Goal: Information Seeking & Learning: Check status

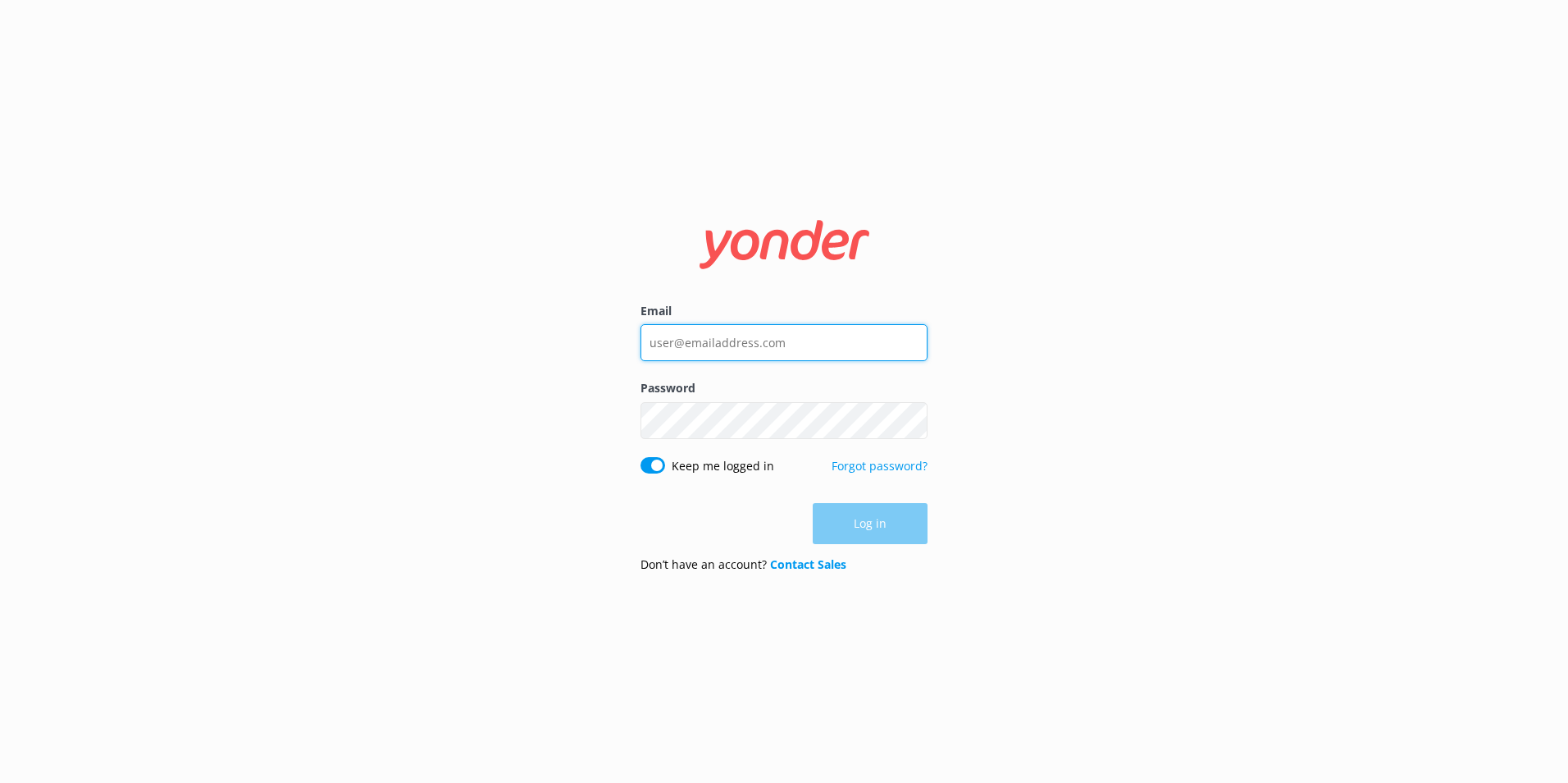
type input "[PERSON_NAME][EMAIL_ADDRESS][PERSON_NAME][DOMAIN_NAME]"
click at [860, 524] on div "Log in" at bounding box center [784, 524] width 287 height 41
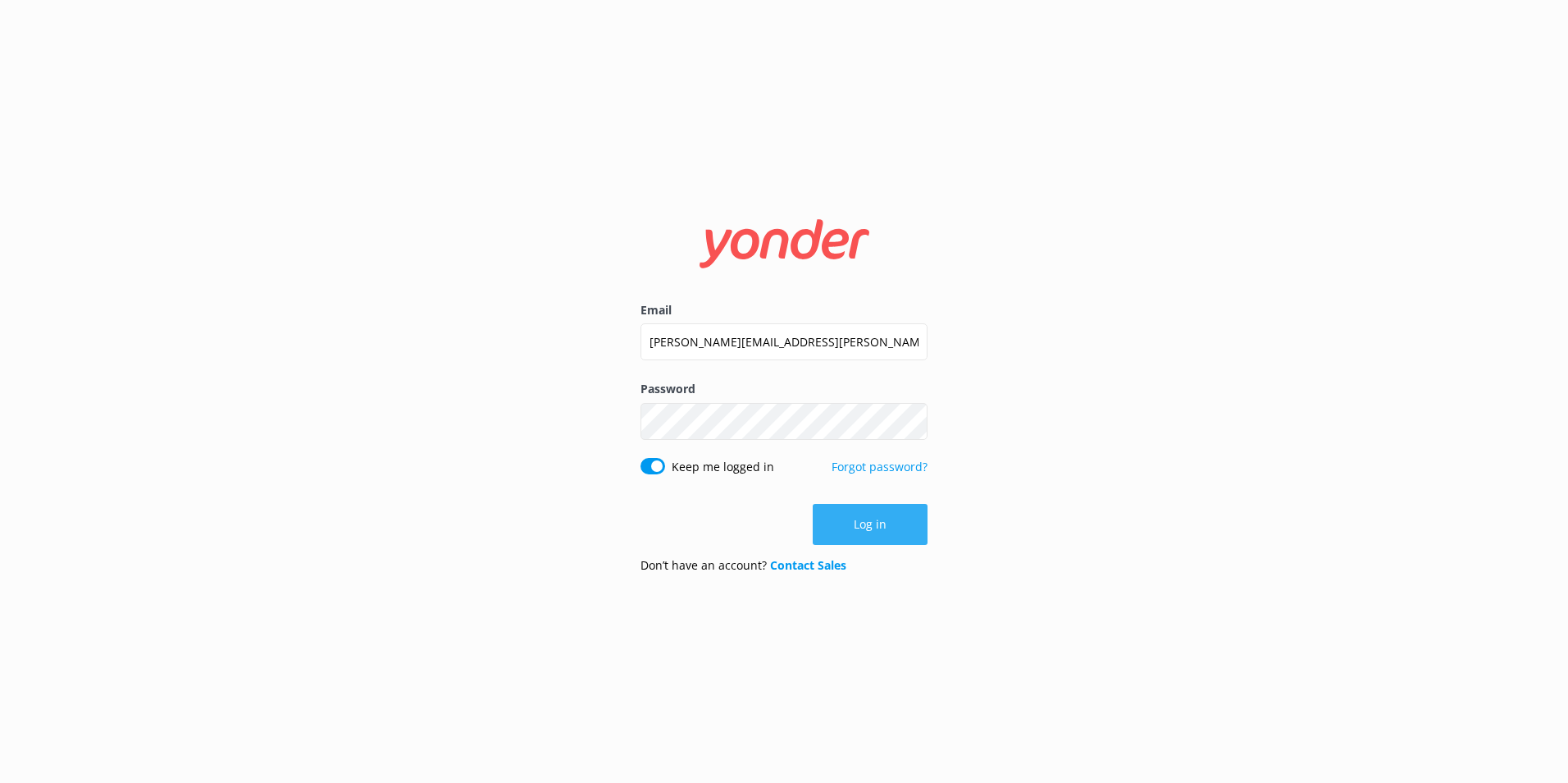
click at [874, 524] on button "Log in" at bounding box center [870, 525] width 114 height 41
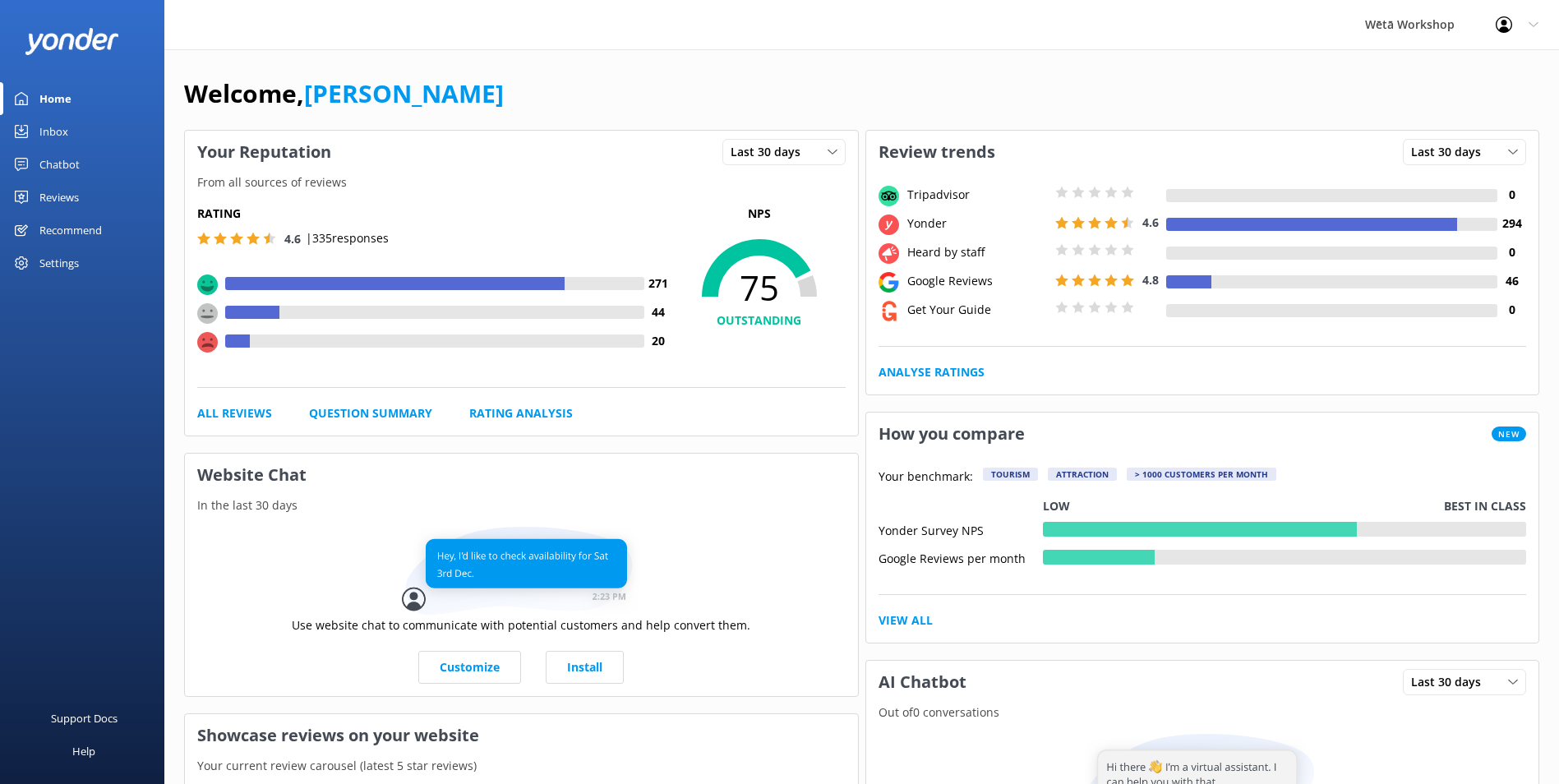
click at [64, 192] on div "Reviews" at bounding box center [59, 196] width 39 height 33
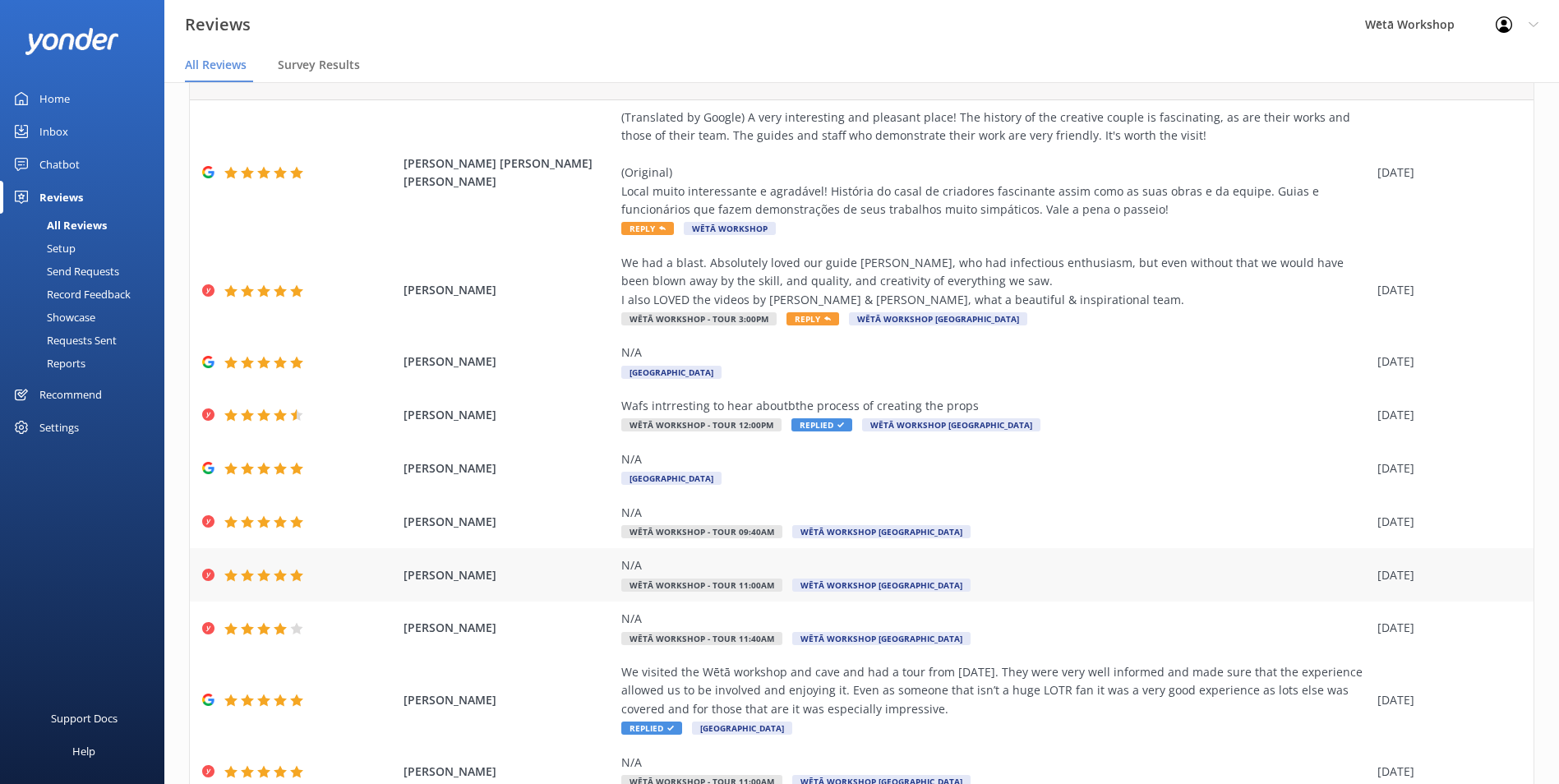
scroll to position [150, 0]
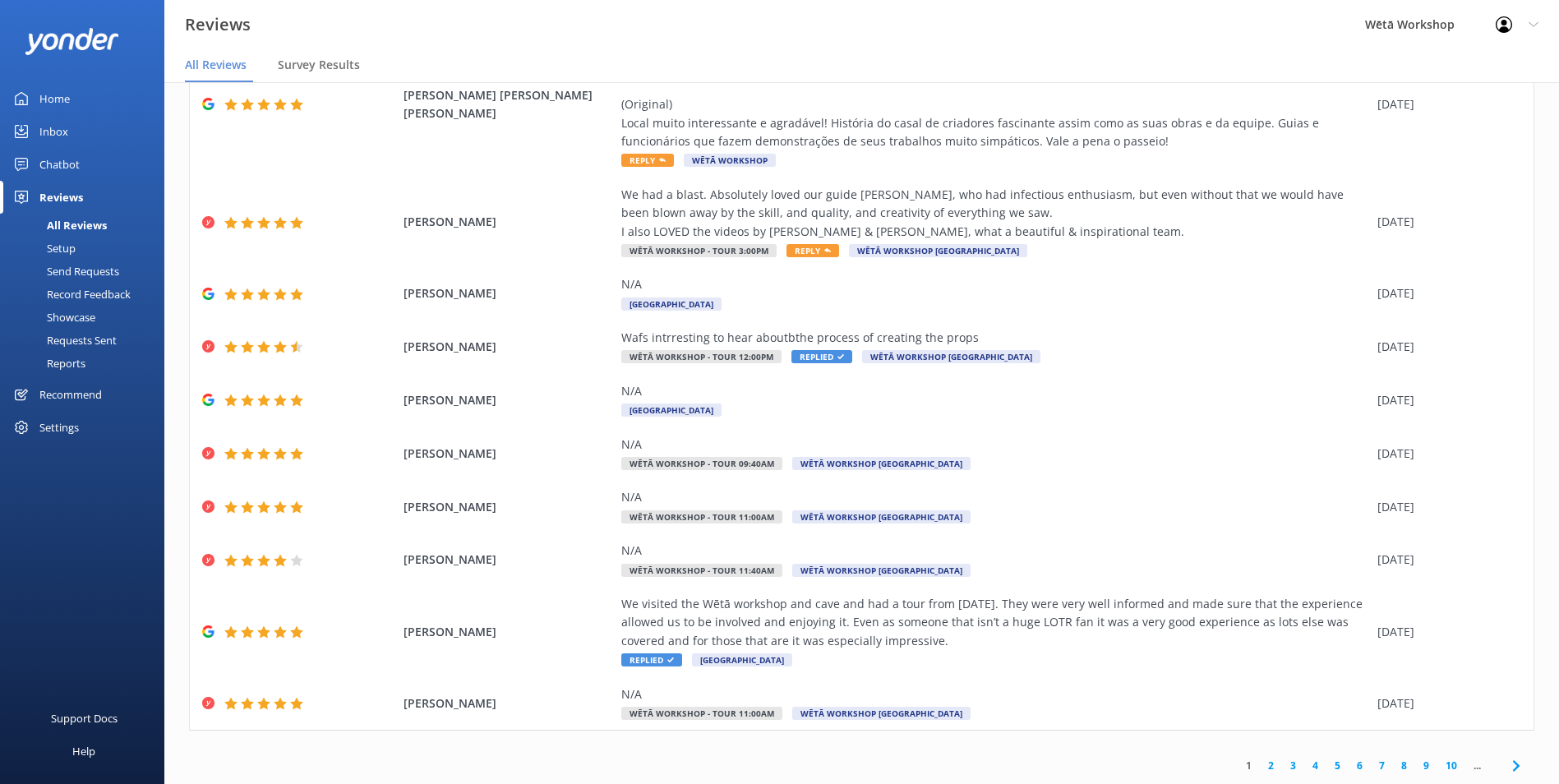
click at [1260, 767] on link "2" at bounding box center [1271, 765] width 23 height 16
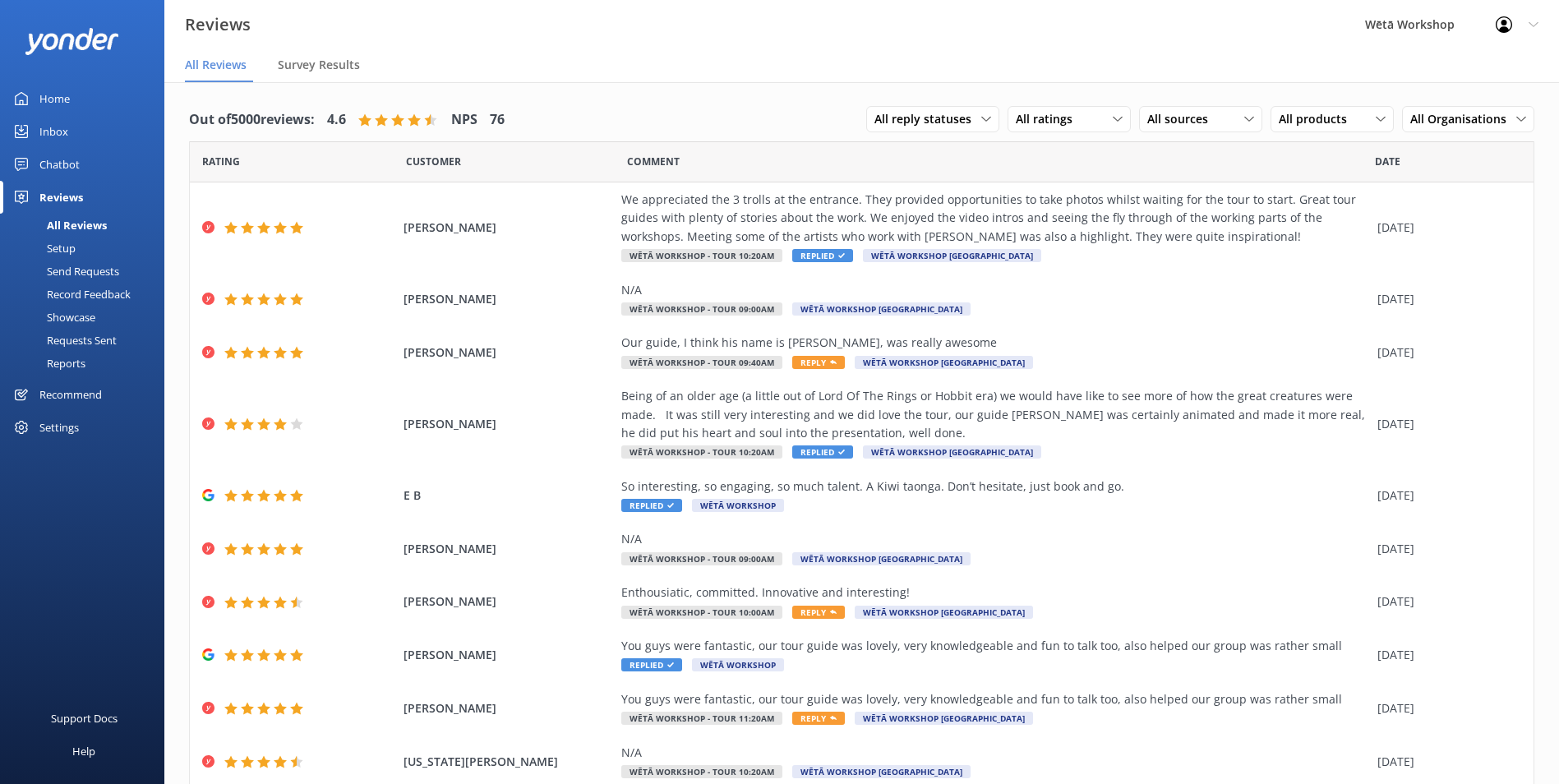
click at [61, 90] on div "Home" at bounding box center [55, 98] width 30 height 33
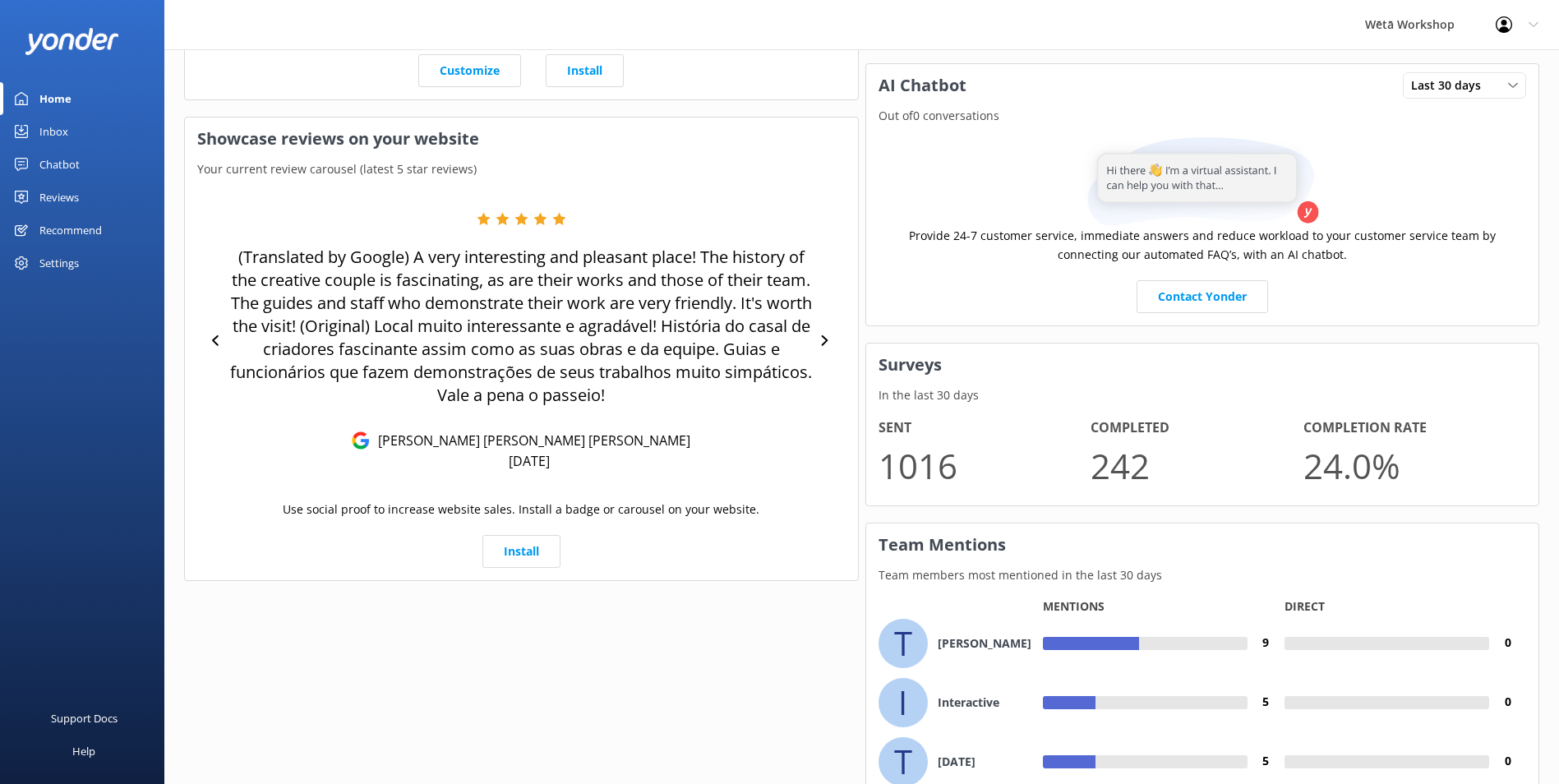
scroll to position [723, 0]
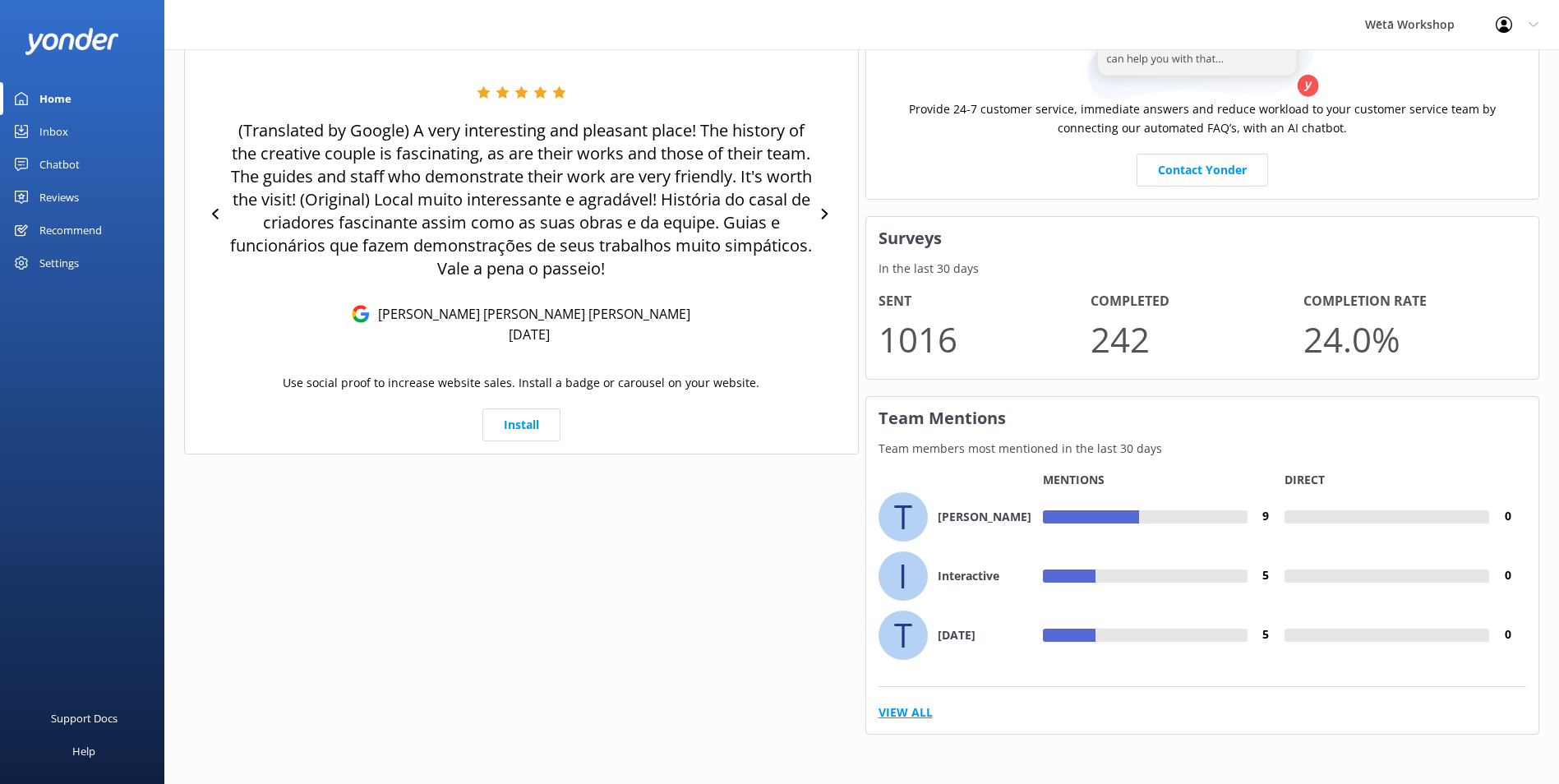
click at [918, 712] on link "View All" at bounding box center [905, 712] width 55 height 18
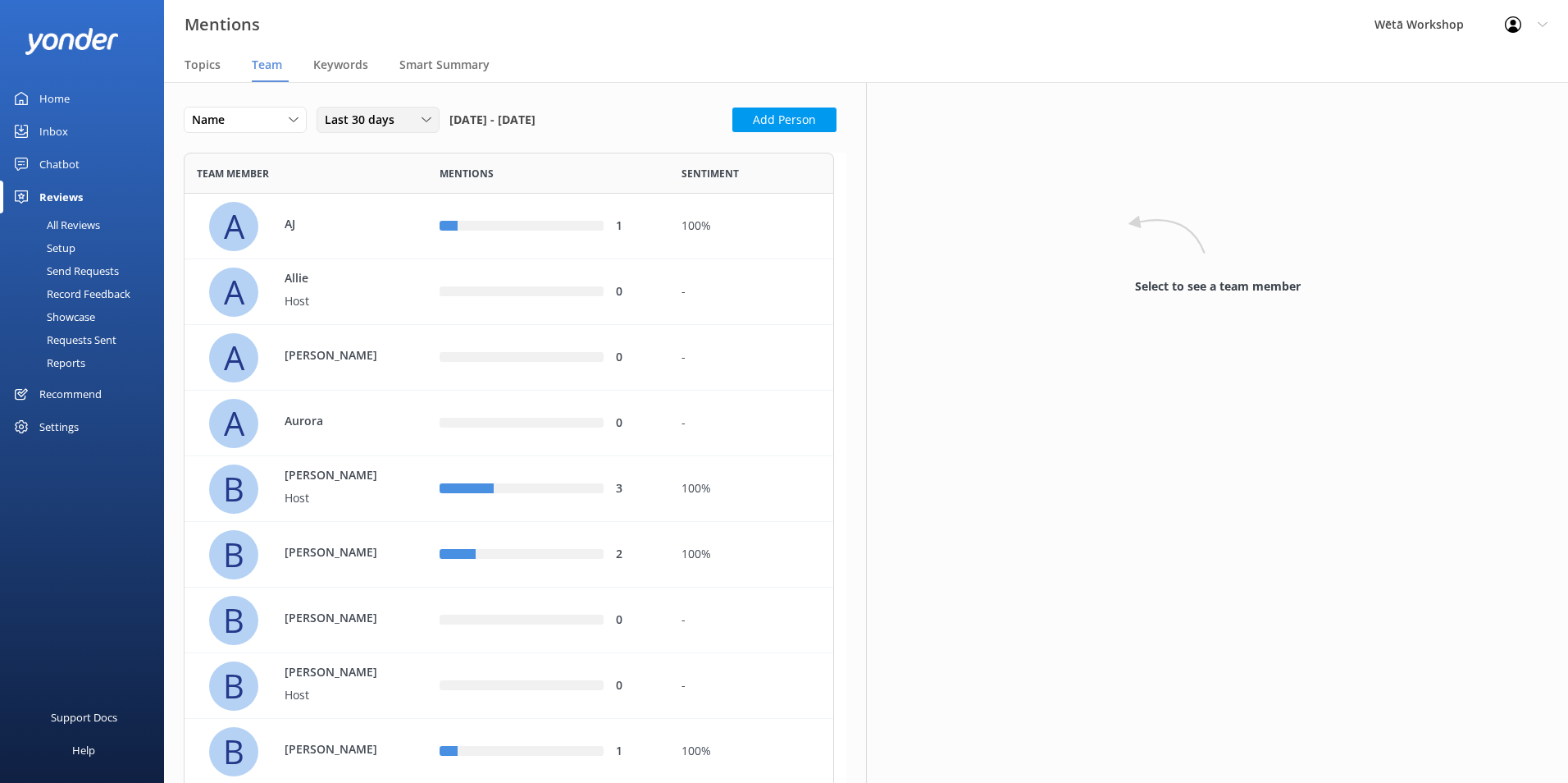
click at [420, 127] on div "Last 30 days" at bounding box center [378, 119] width 114 height 18
click at [392, 251] on link "Last 180 days" at bounding box center [390, 253] width 146 height 33
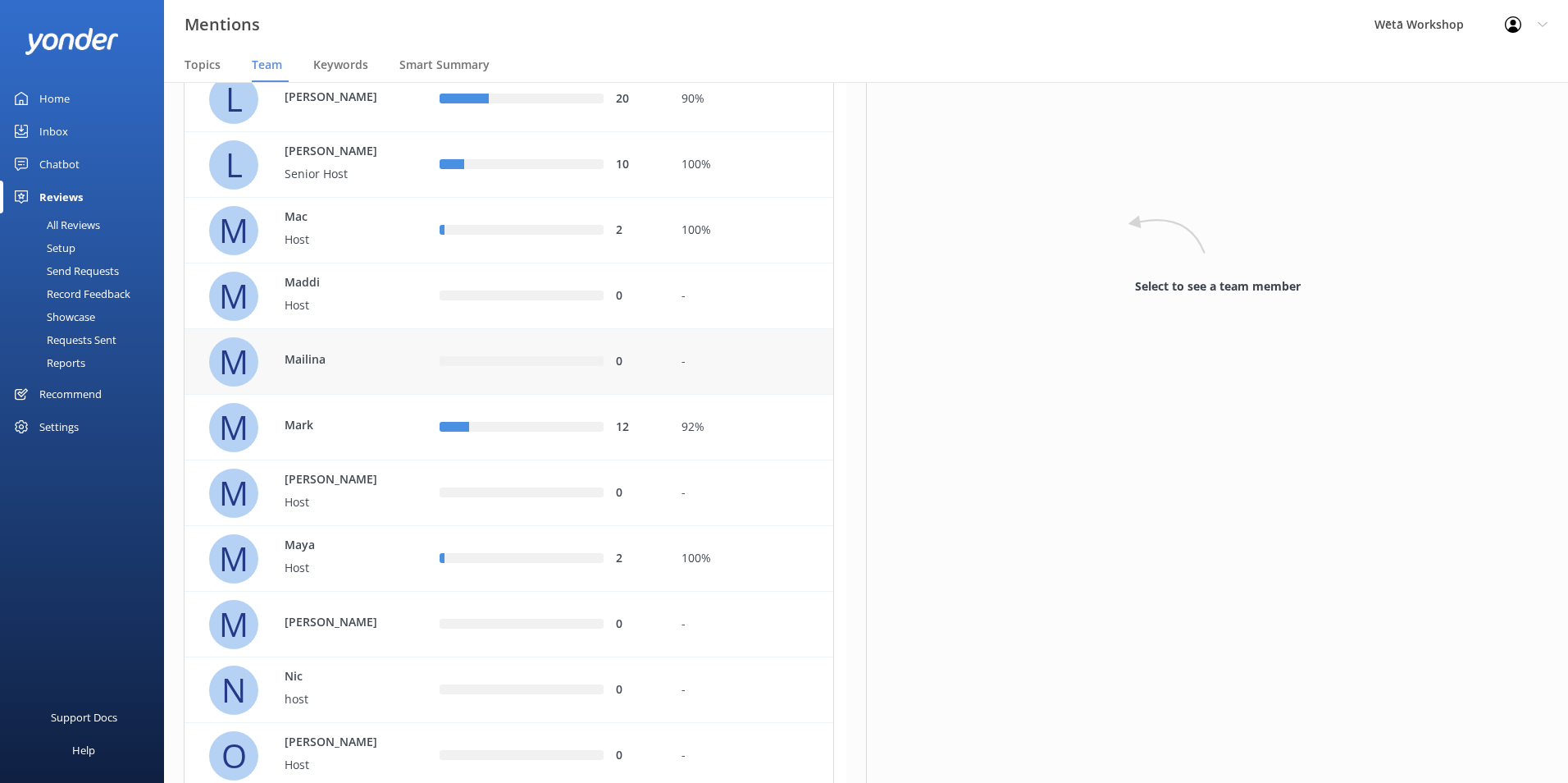
scroll to position [2462, 0]
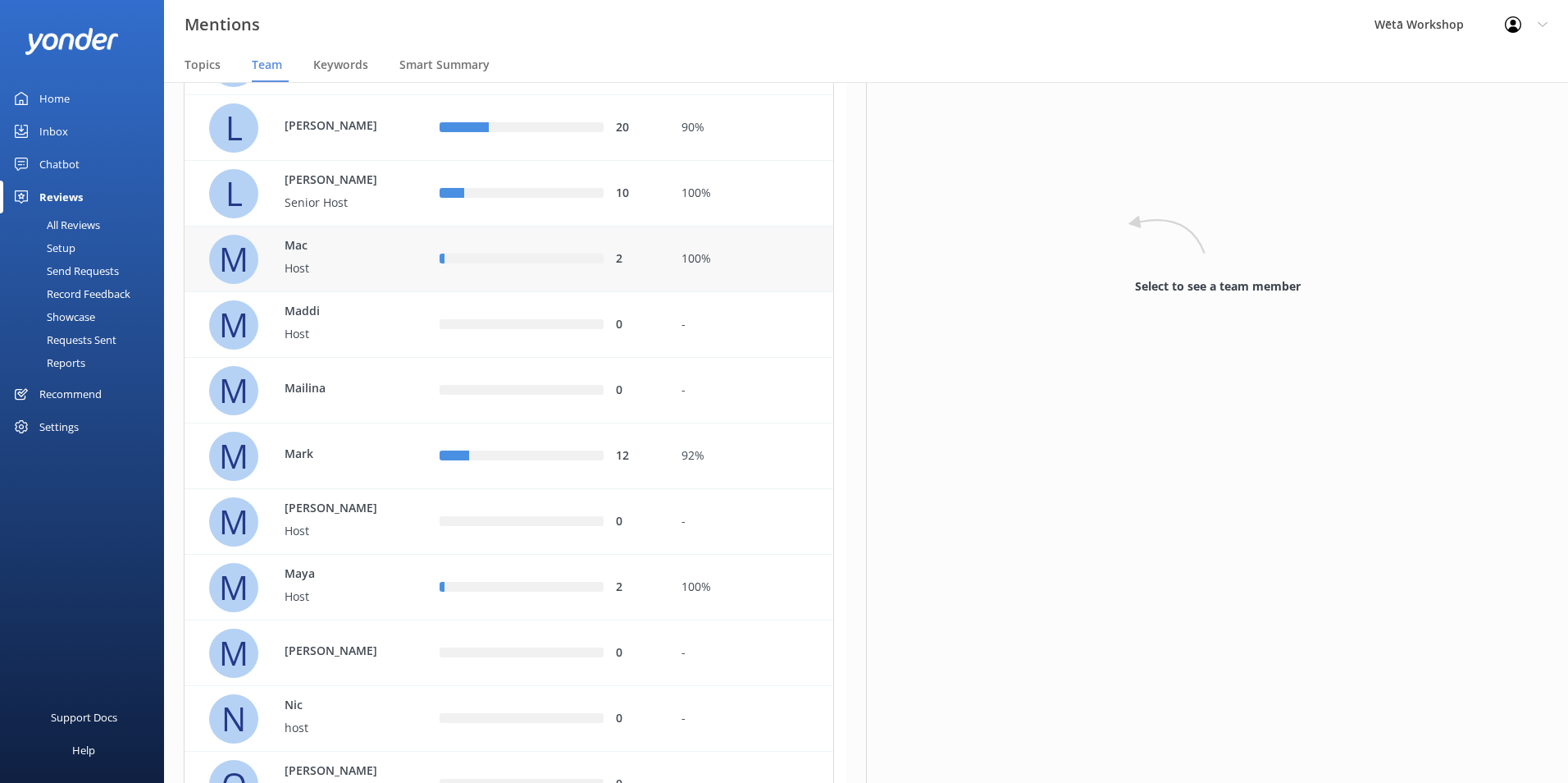
click at [656, 253] on div "2" at bounding box center [636, 259] width 41 height 18
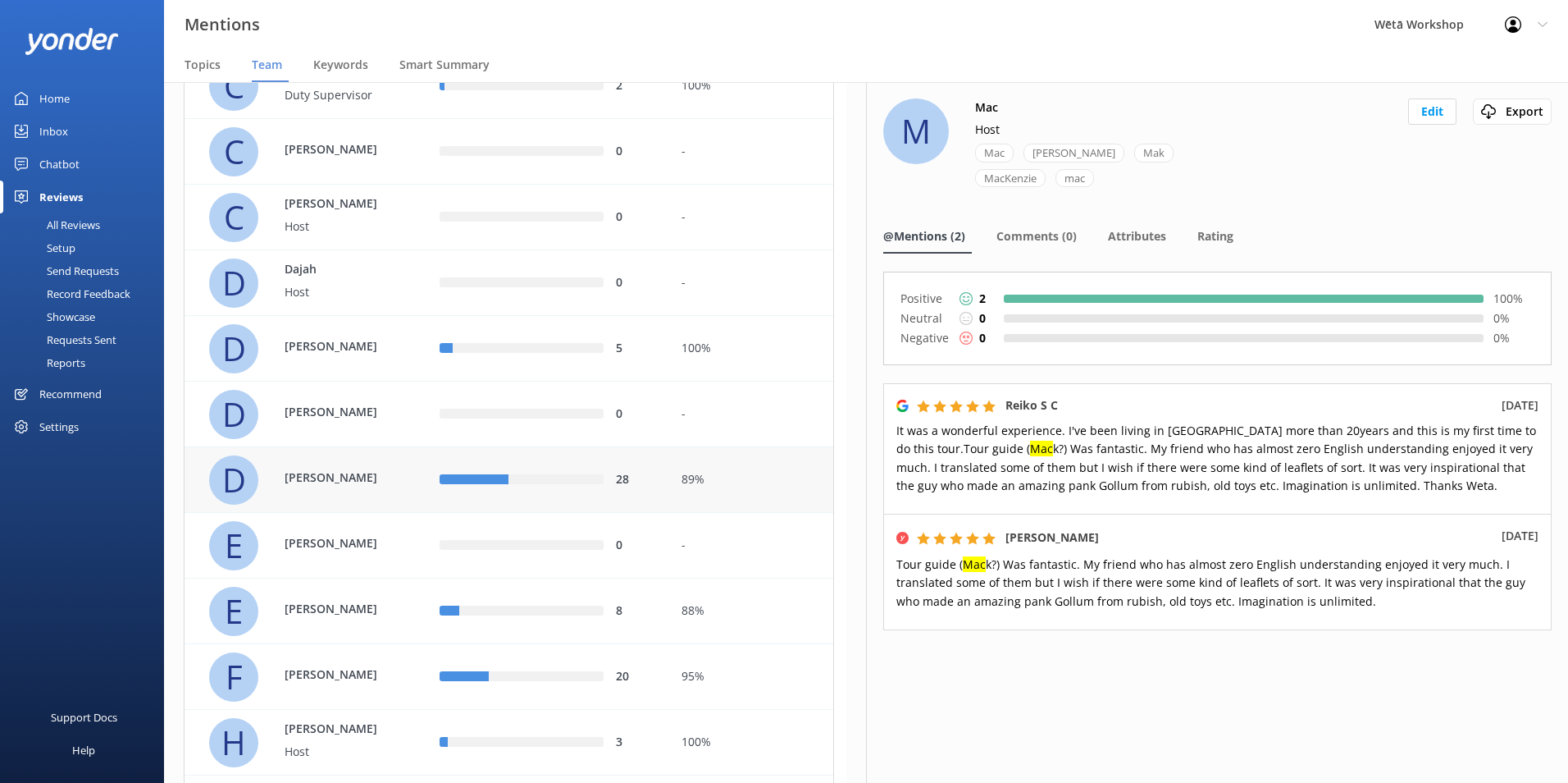
scroll to position [856, 0]
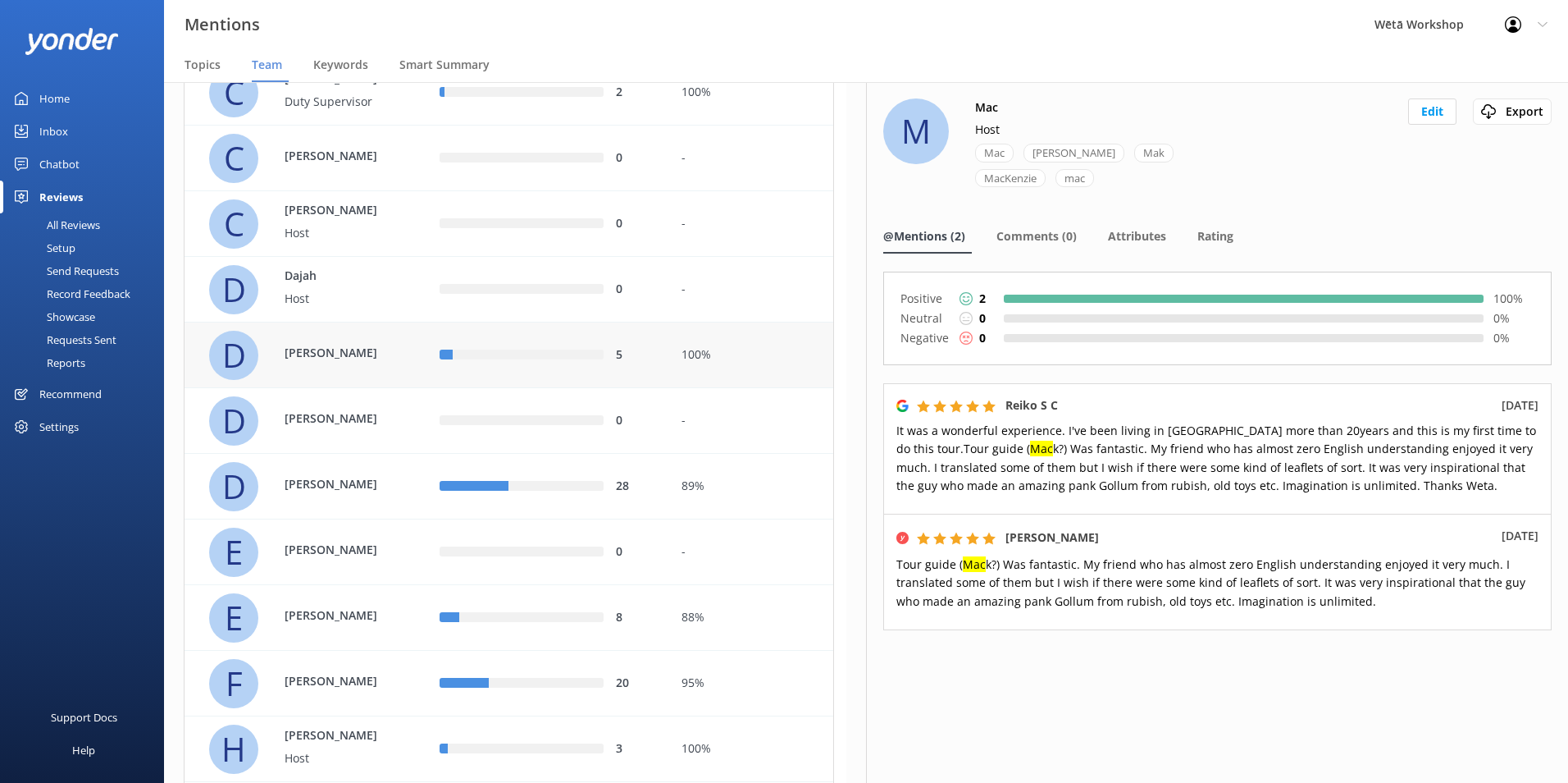
click at [741, 355] on div "100%" at bounding box center [751, 355] width 140 height 18
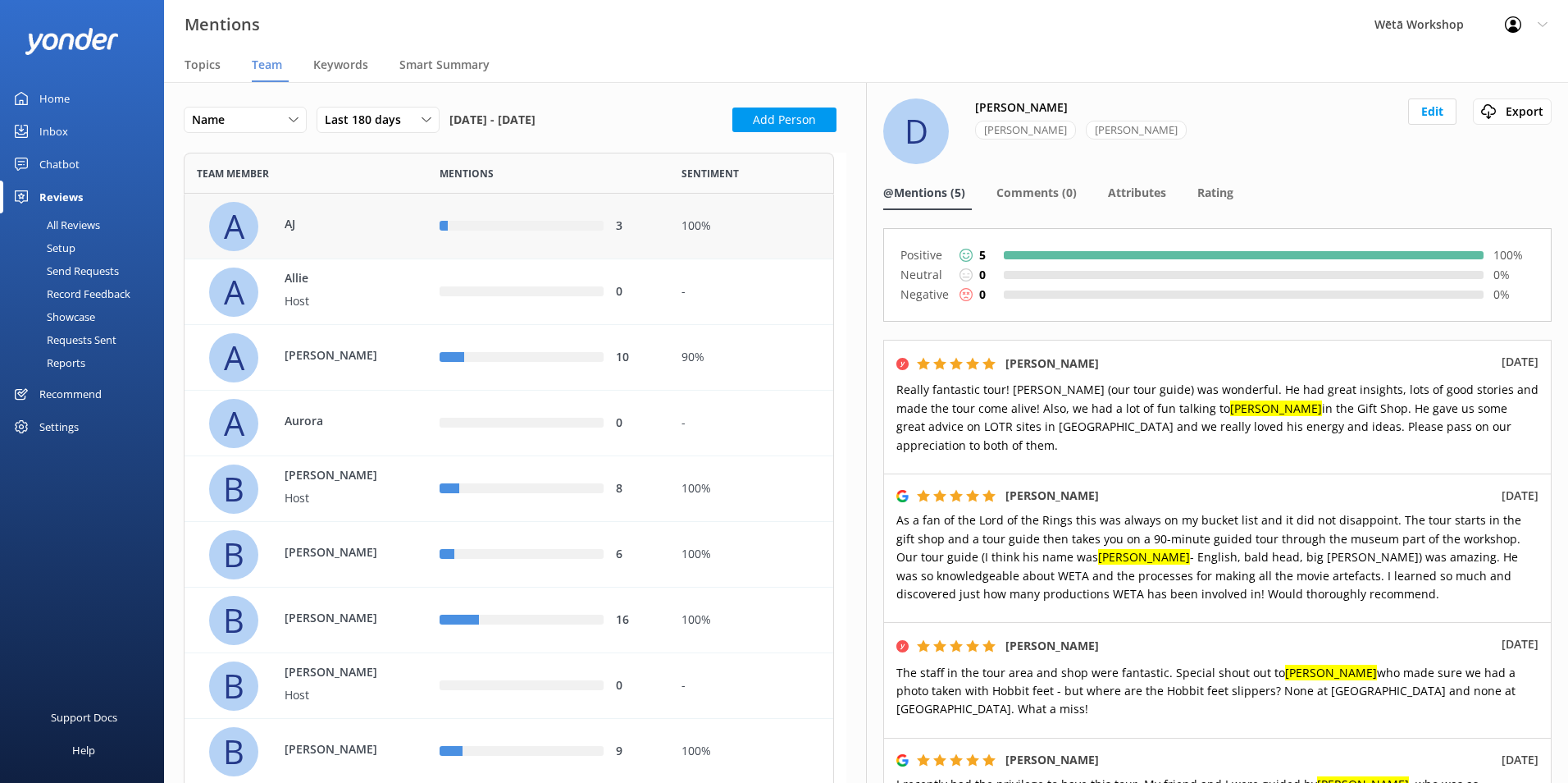
click at [345, 221] on p "AJ" at bounding box center [338, 223] width 107 height 18
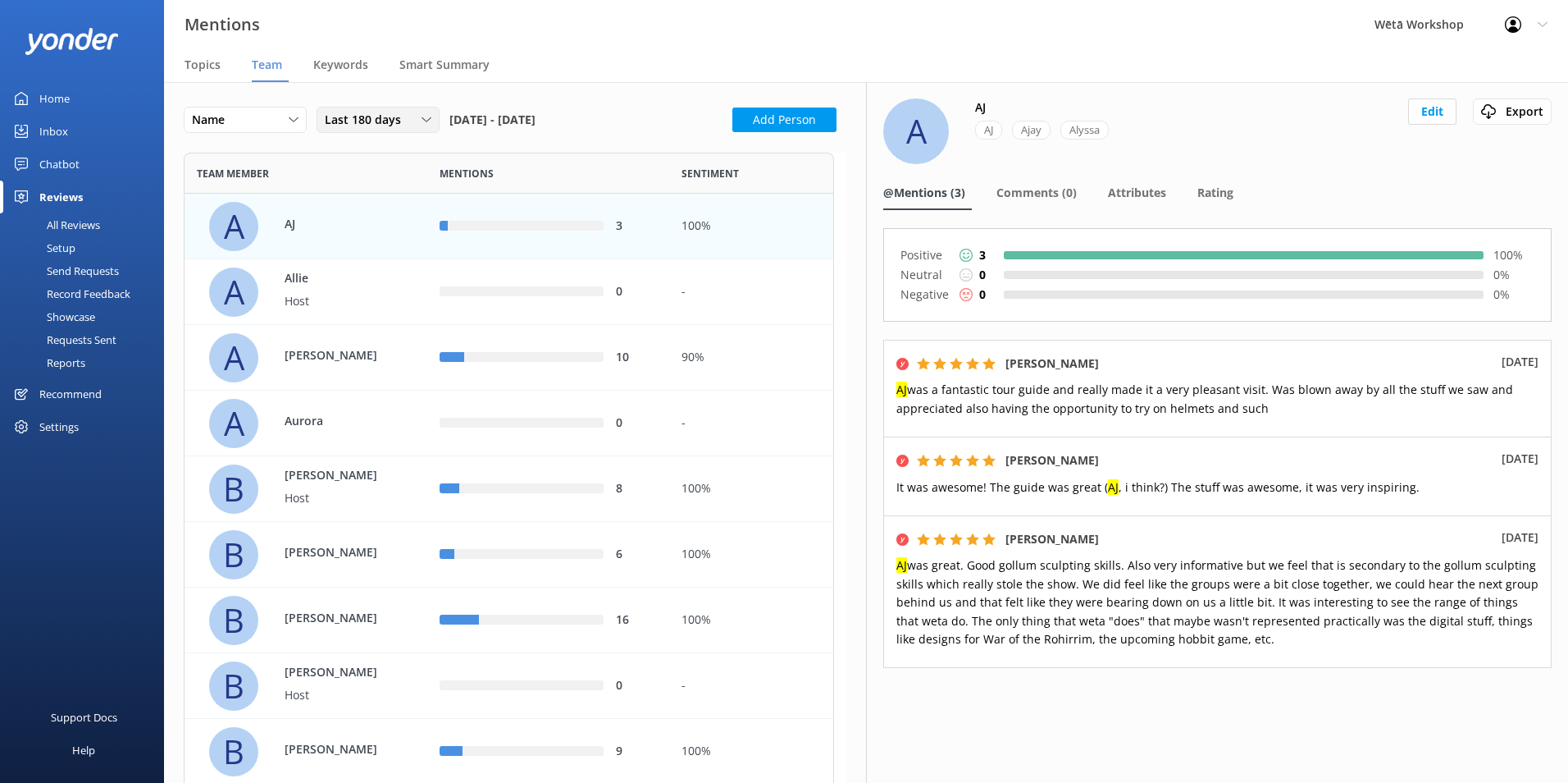
click at [417, 124] on div "Last 180 days" at bounding box center [378, 119] width 114 height 18
click at [391, 158] on link "Last 7 days" at bounding box center [390, 153] width 146 height 33
